Goal: Task Accomplishment & Management: Use online tool/utility

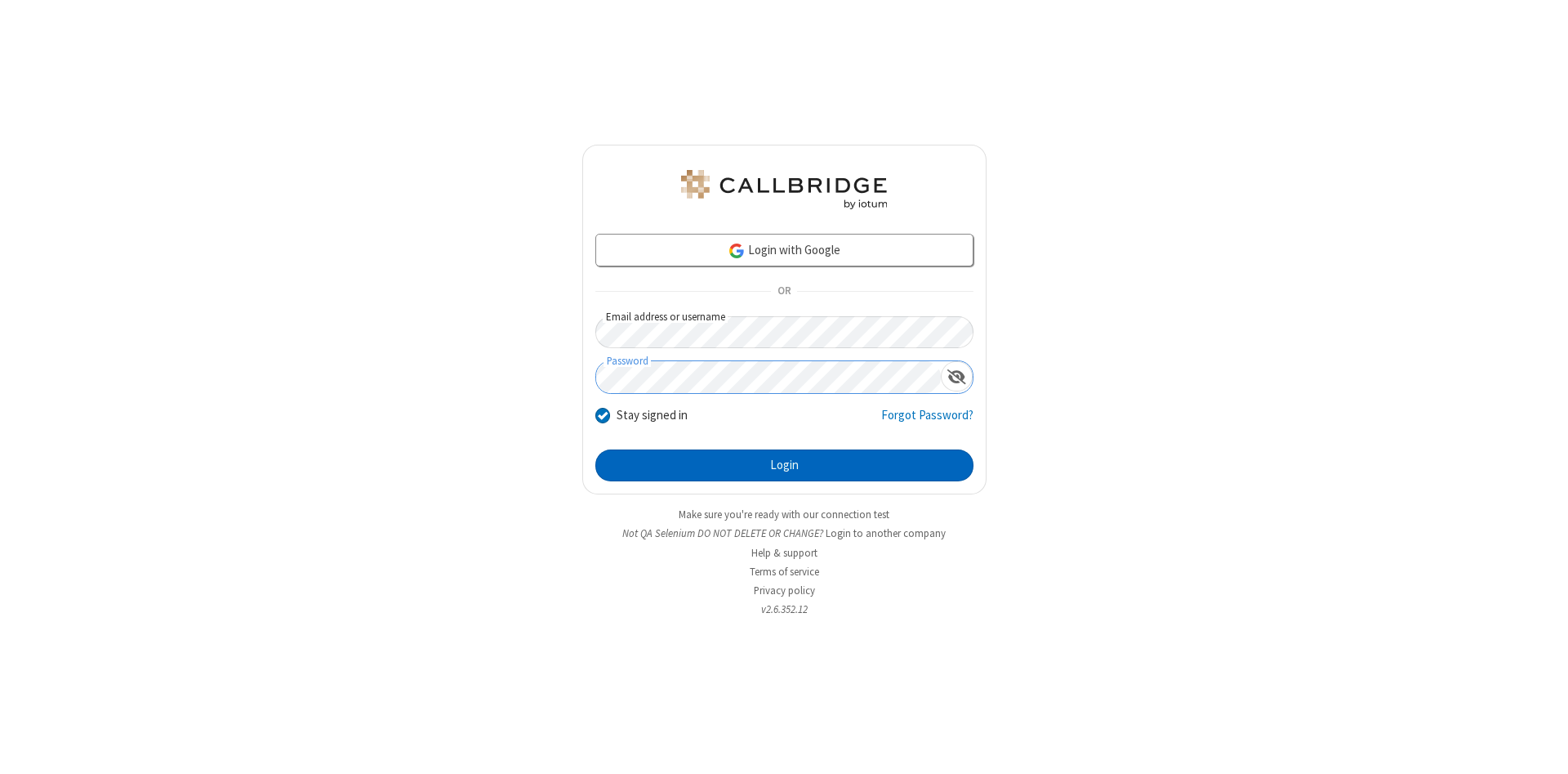
click at [784, 466] on button "Login" at bounding box center [784, 466] width 378 height 33
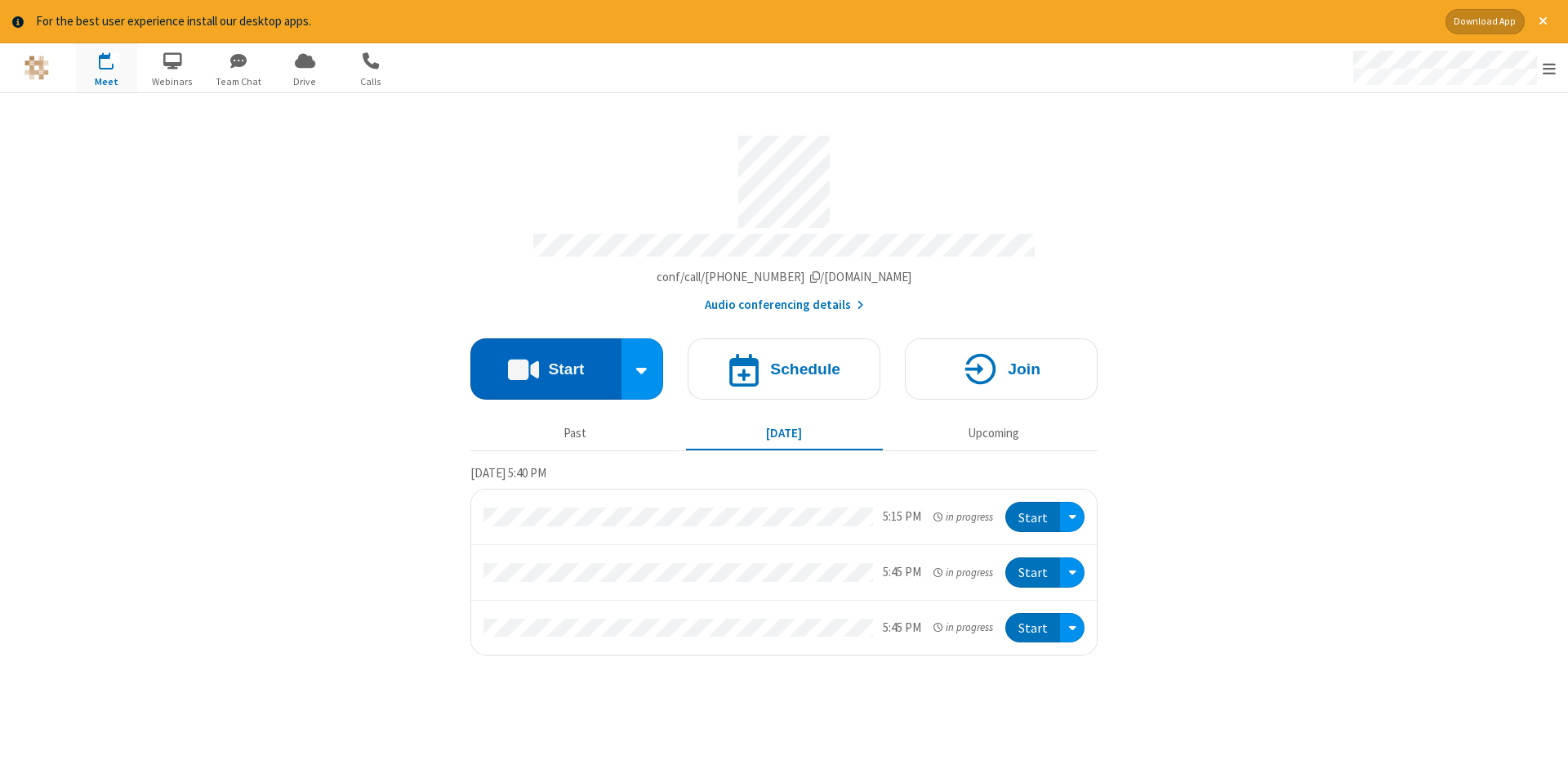
click at [545, 363] on button "Start" at bounding box center [546, 369] width 151 height 62
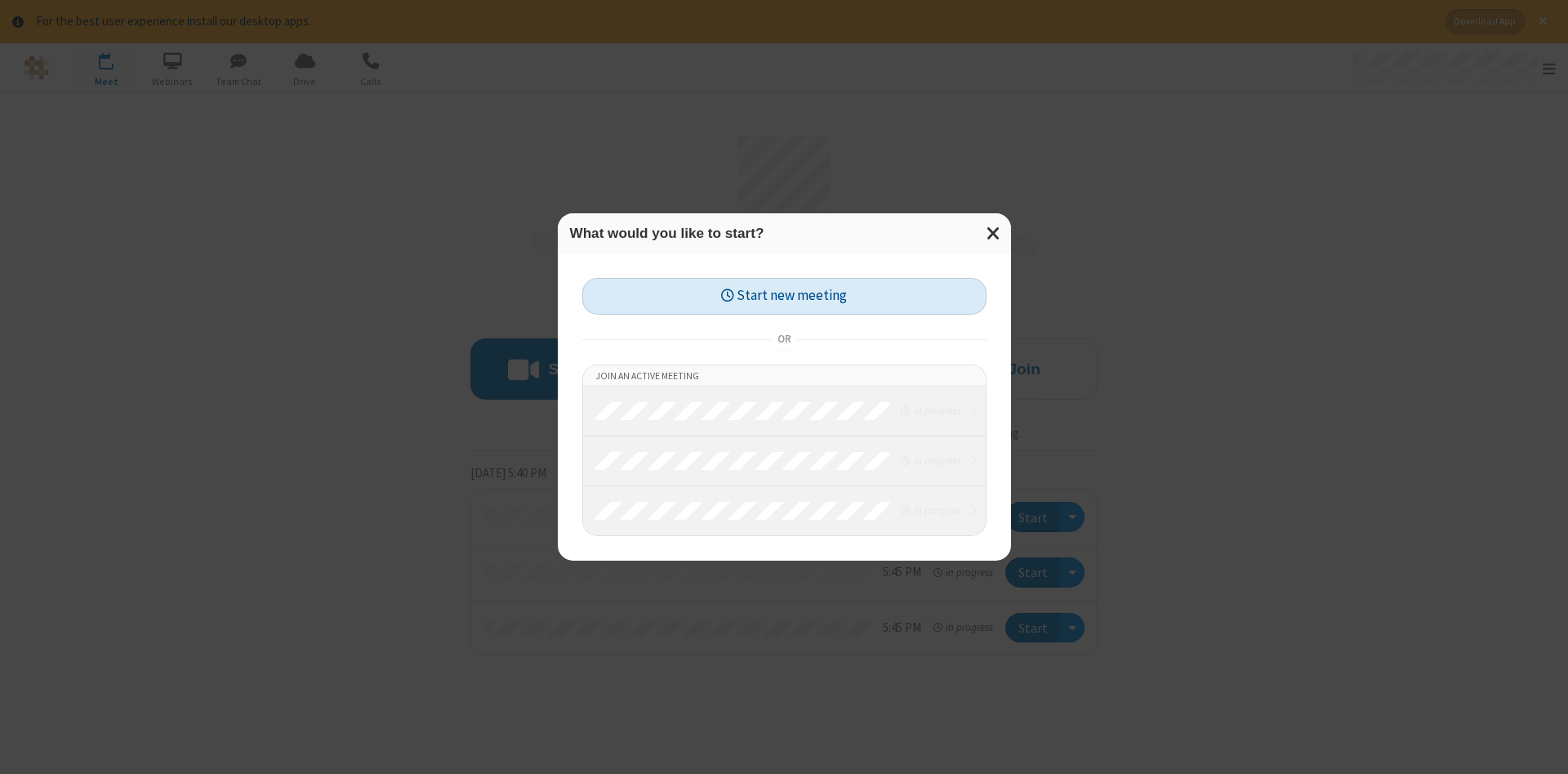
click at [784, 296] on button "Start new meeting" at bounding box center [784, 296] width 404 height 37
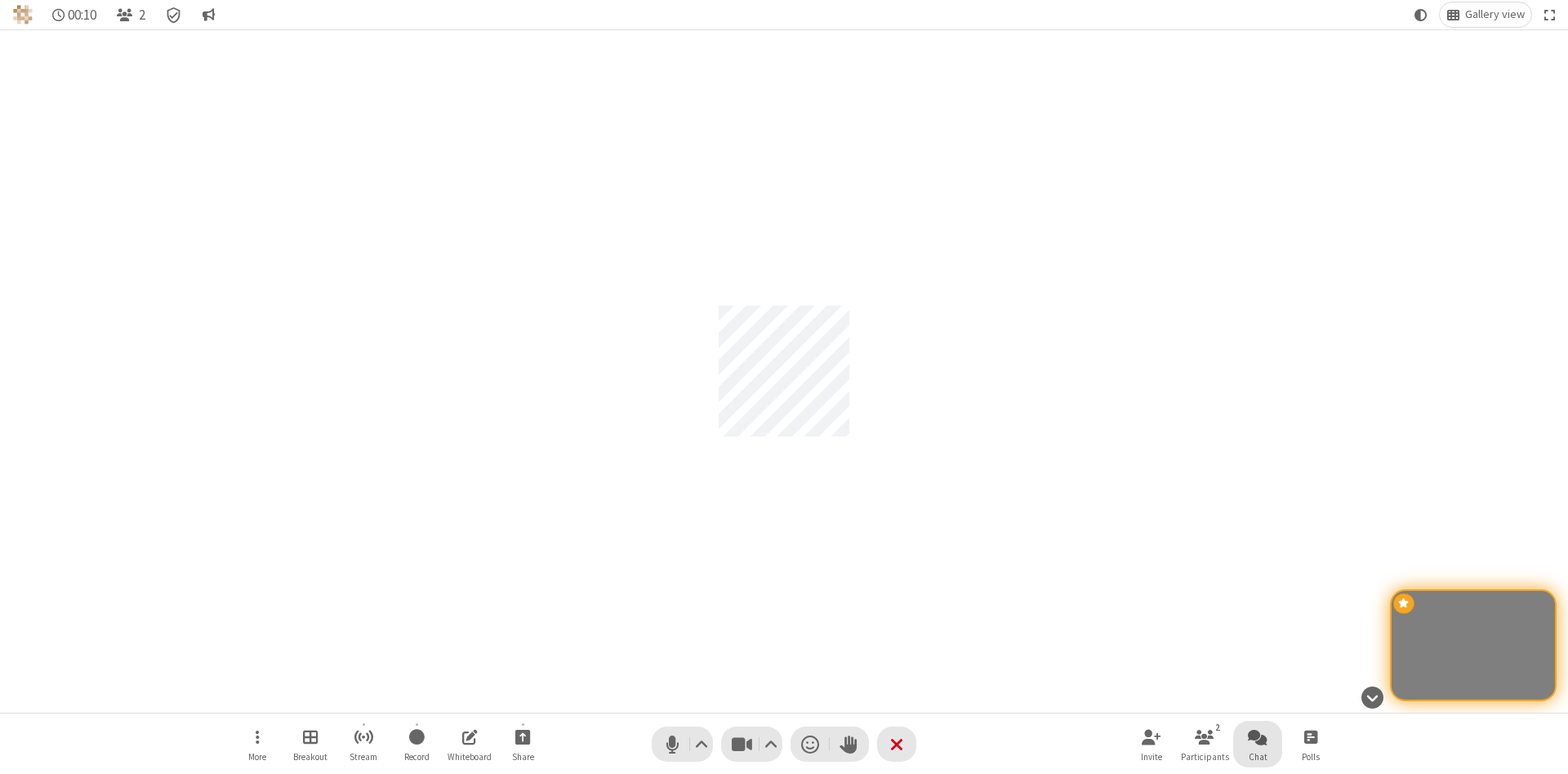
click at [1258, 736] on span "Open chat" at bounding box center [1258, 736] width 20 height 21
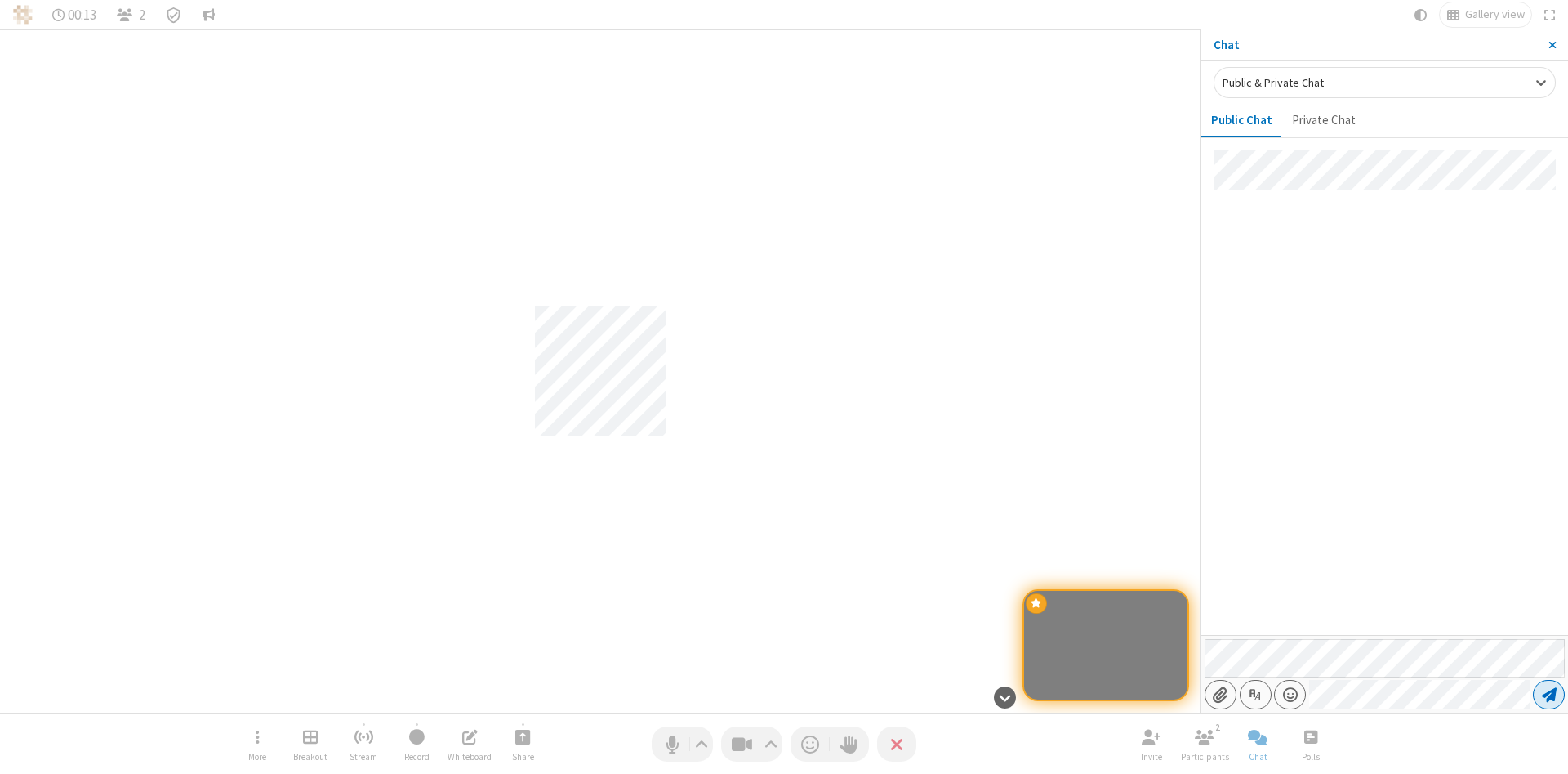
click at [1549, 694] on span "Send message" at bounding box center [1550, 694] width 15 height 16
